Goal: Transaction & Acquisition: Purchase product/service

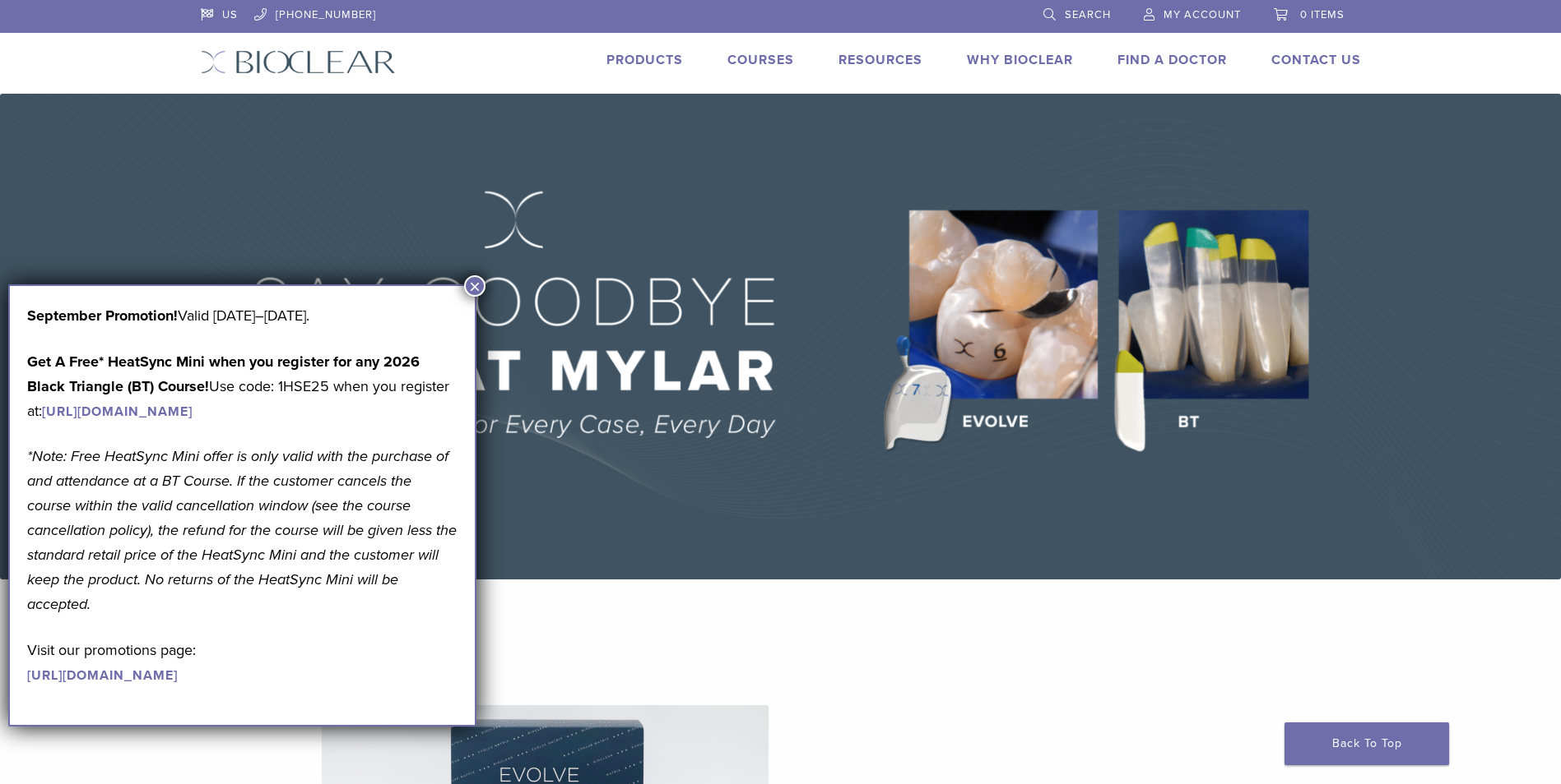
click at [1095, 17] on span "Search" at bounding box center [1087, 14] width 46 height 13
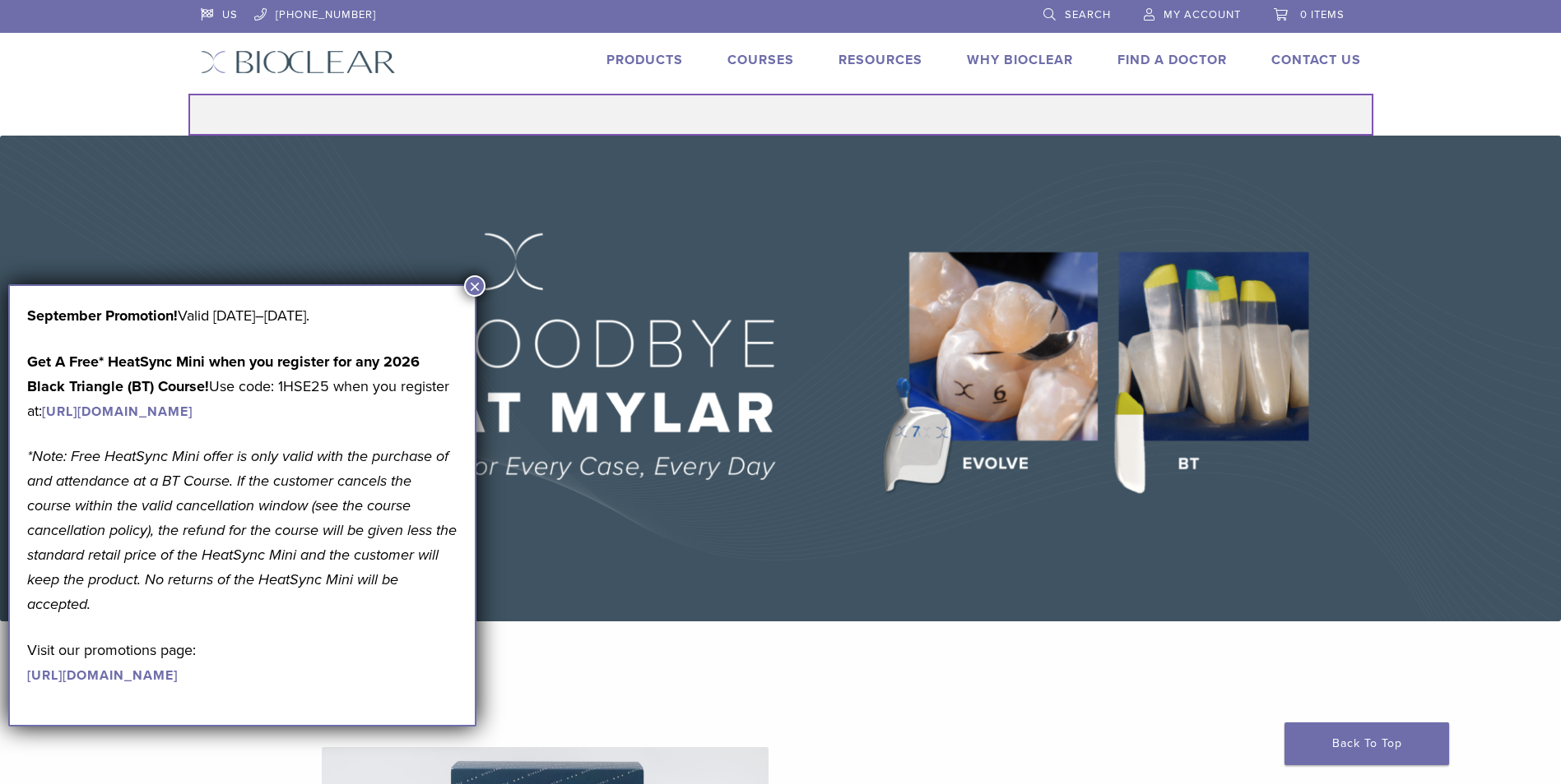
click at [799, 114] on input "Search for:" at bounding box center [780, 115] width 1185 height 42
type input "**********"
click at [187, 93] on button "Search" at bounding box center [187, 93] width 1 height 1
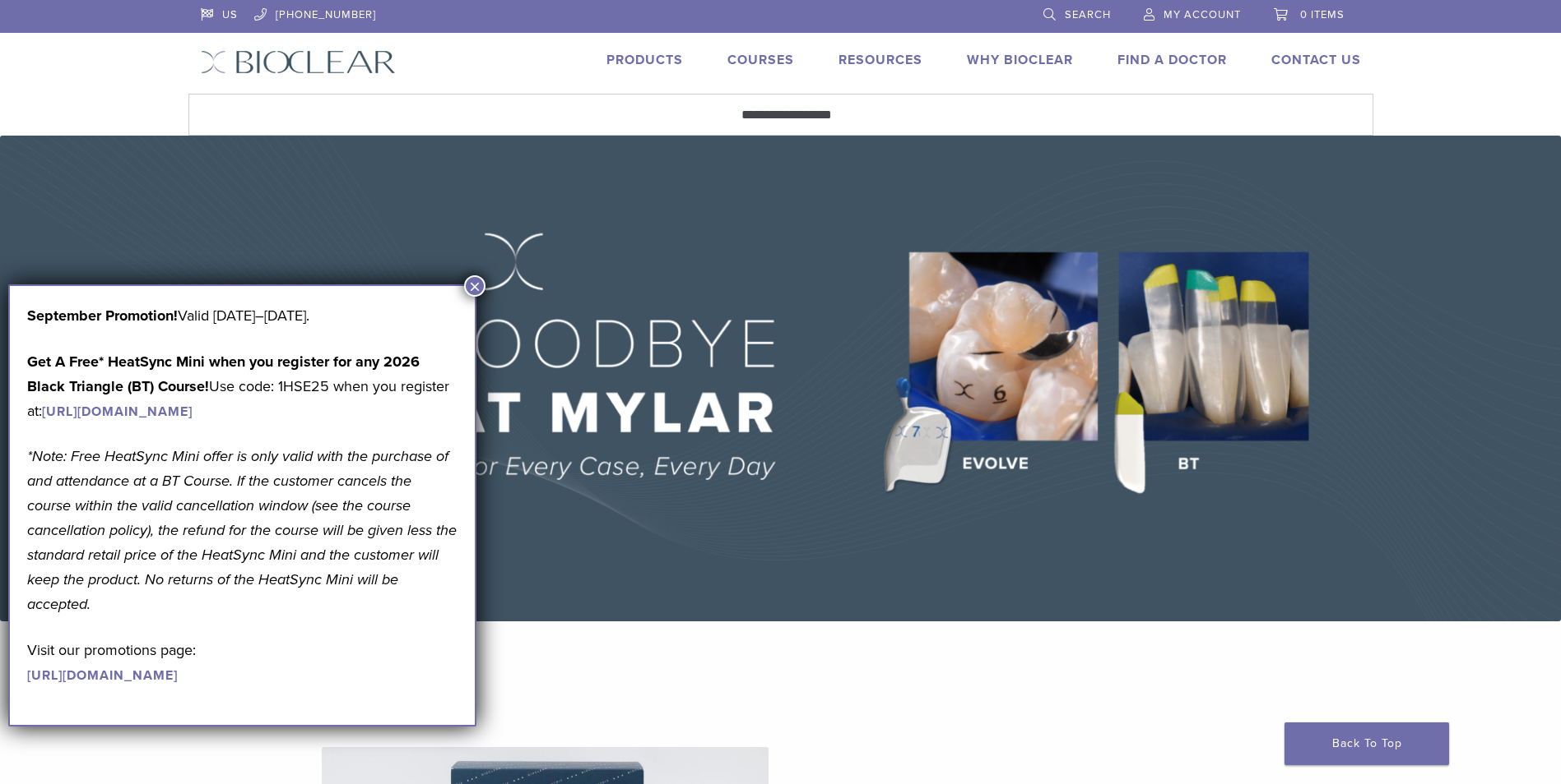
click at [478, 285] on button "×" at bounding box center [474, 286] width 22 height 22
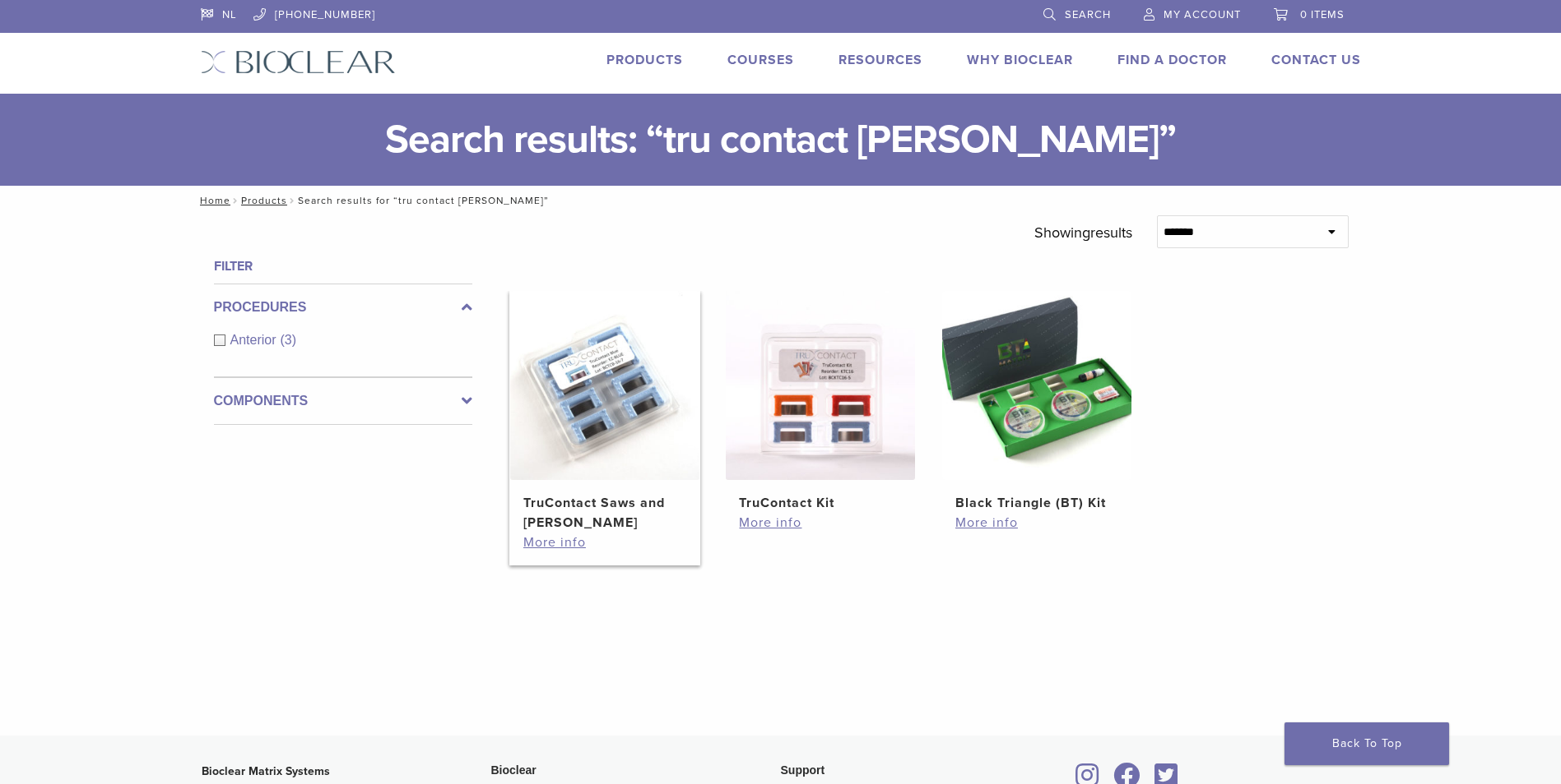
click at [557, 499] on h2 "TruContact Saws and Sanders" at bounding box center [604, 513] width 163 height 39
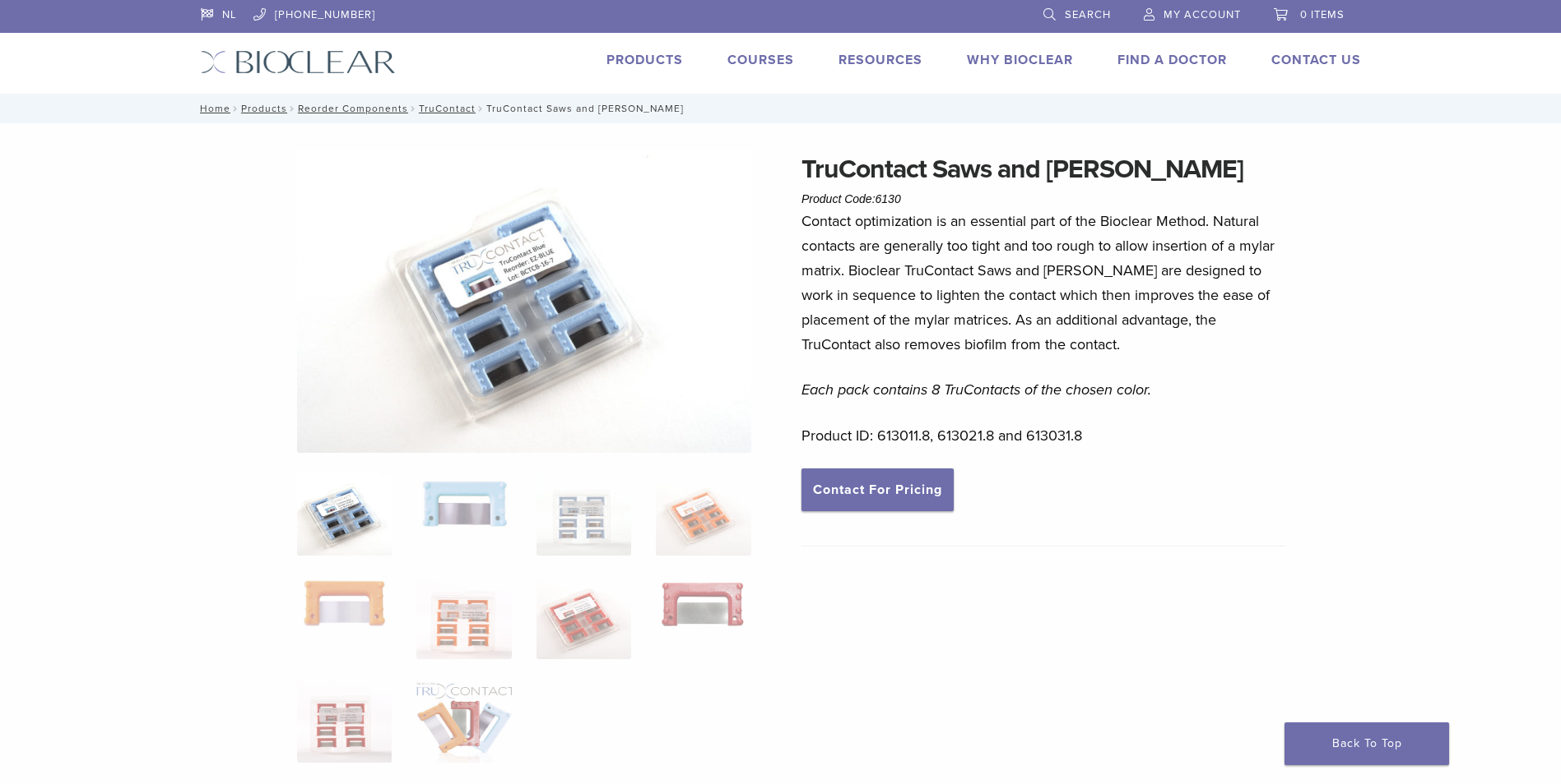
click at [571, 276] on img at bounding box center [524, 301] width 454 height 304
